Goal: Task Accomplishment & Management: Use online tool/utility

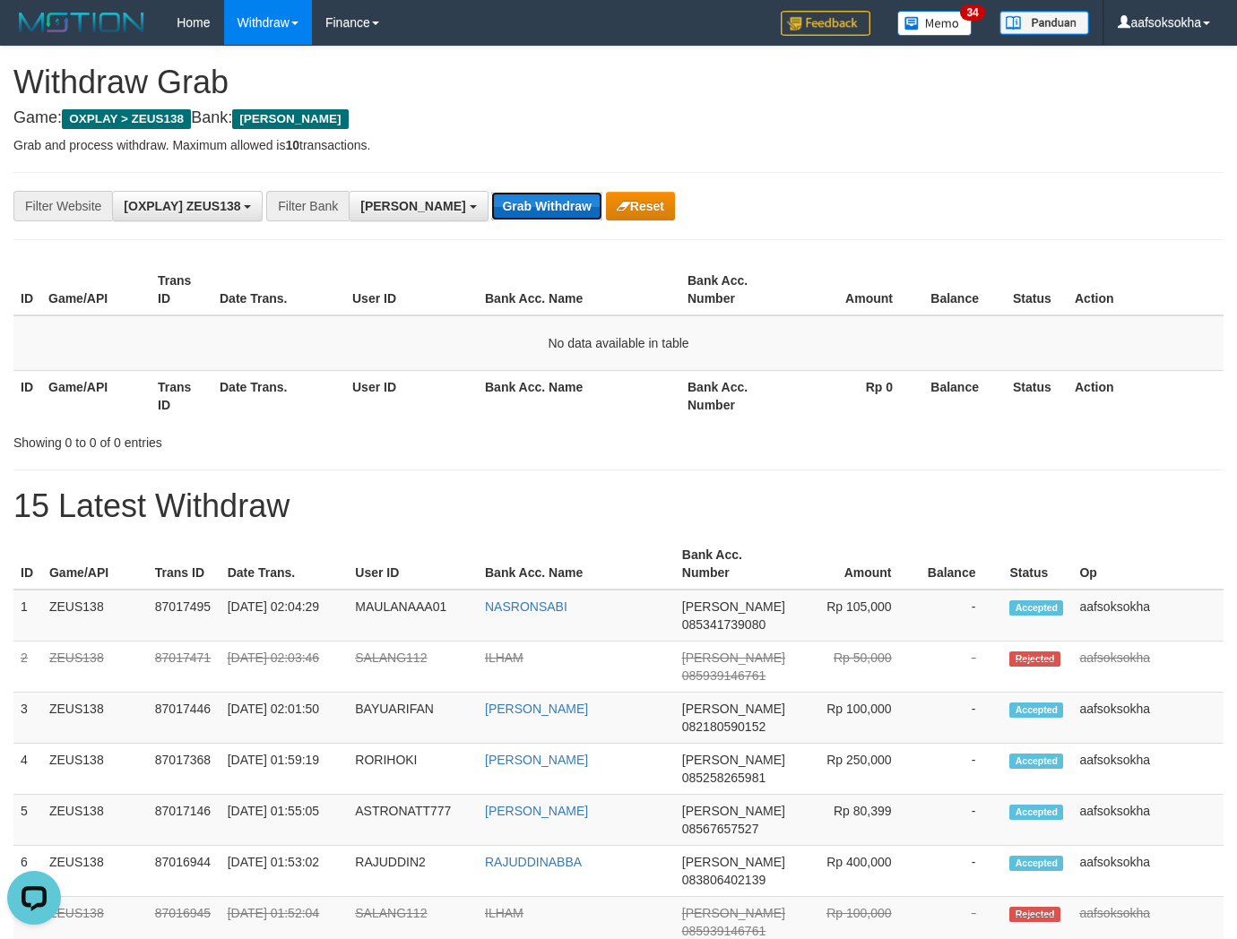
click at [491, 199] on button "Grab Withdraw" at bounding box center [546, 206] width 110 height 29
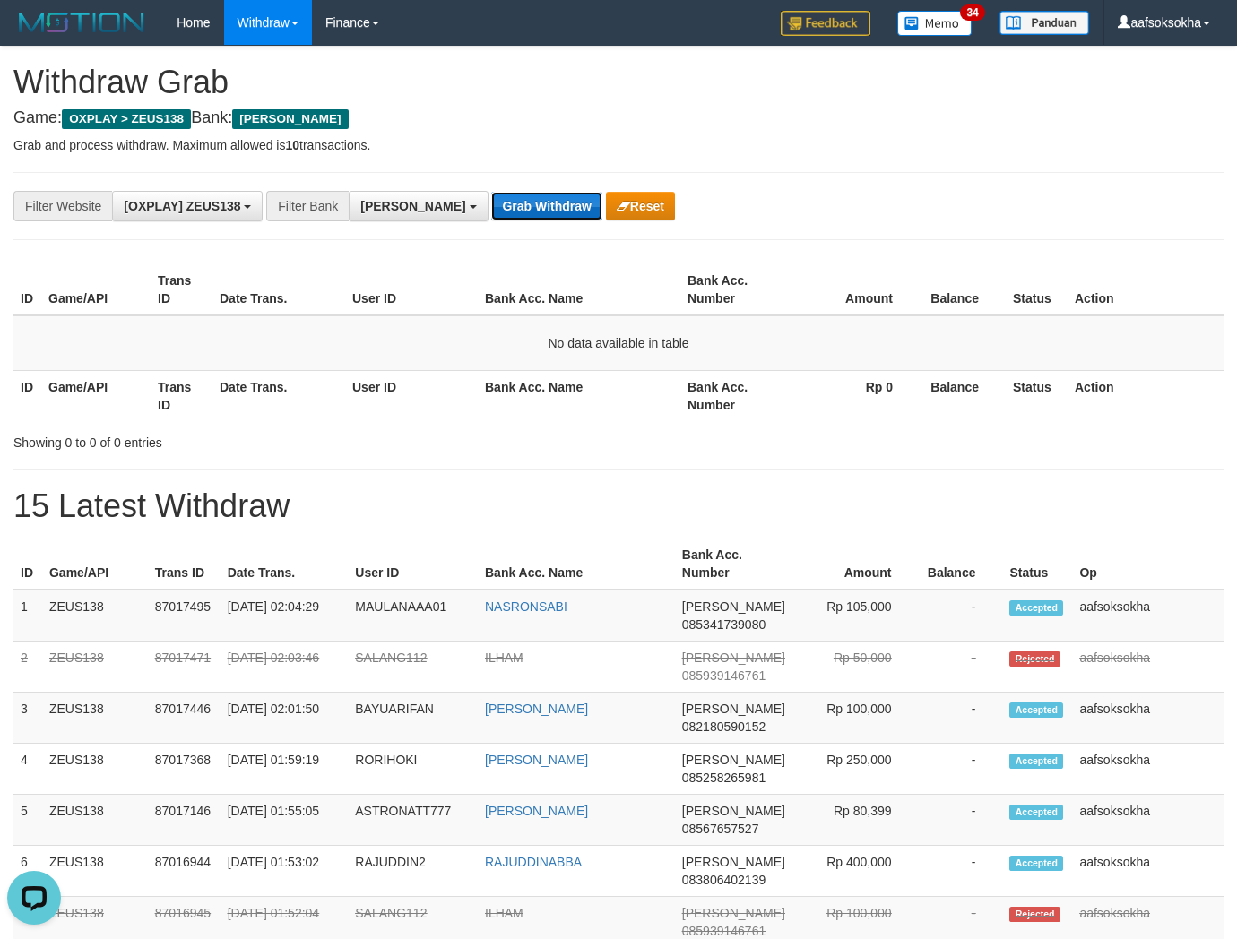
click at [491, 199] on button "Grab Withdraw" at bounding box center [546, 206] width 110 height 29
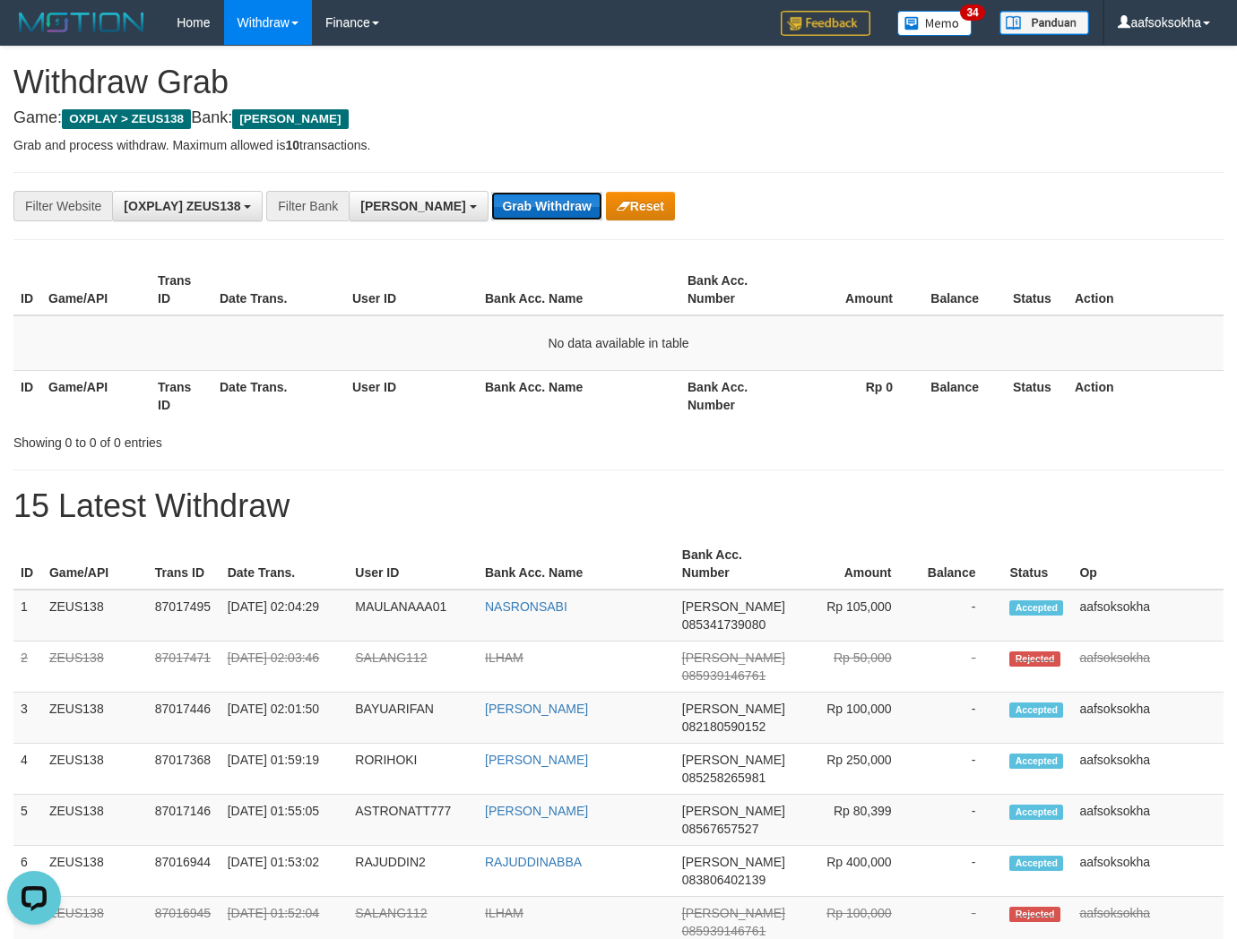
click at [491, 199] on button "Grab Withdraw" at bounding box center [546, 206] width 110 height 29
